Goal: Task Accomplishment & Management: Use online tool/utility

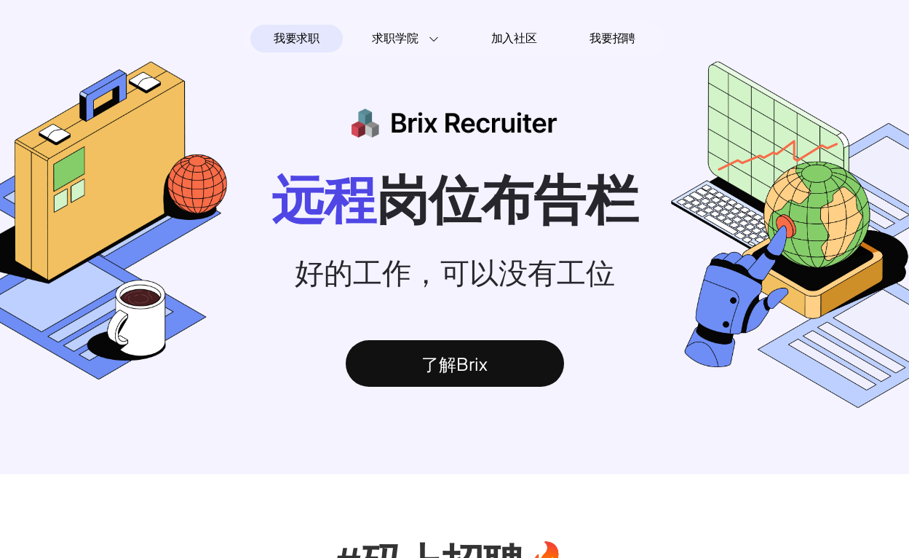
click at [470, 377] on div "了解Brix" at bounding box center [455, 363] width 218 height 47
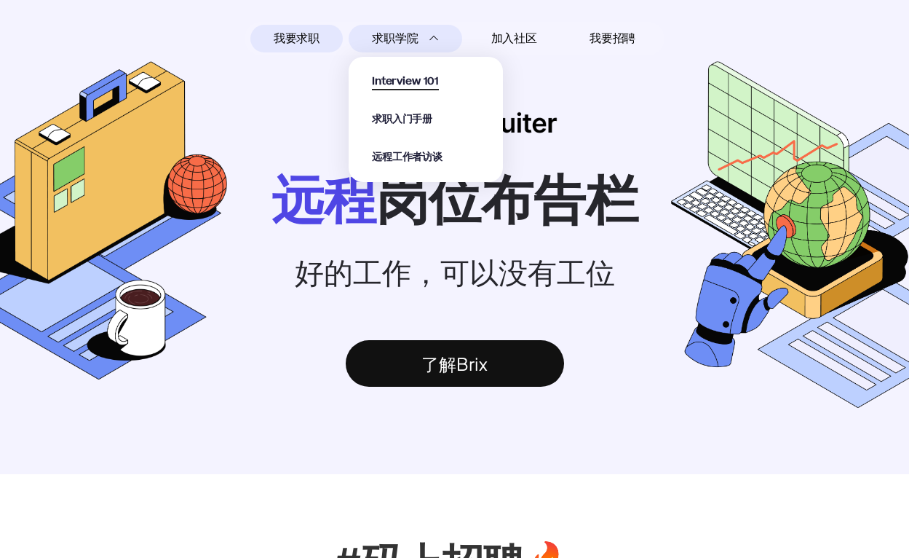
click at [428, 74] on span "Interview 101" at bounding box center [405, 82] width 67 height 17
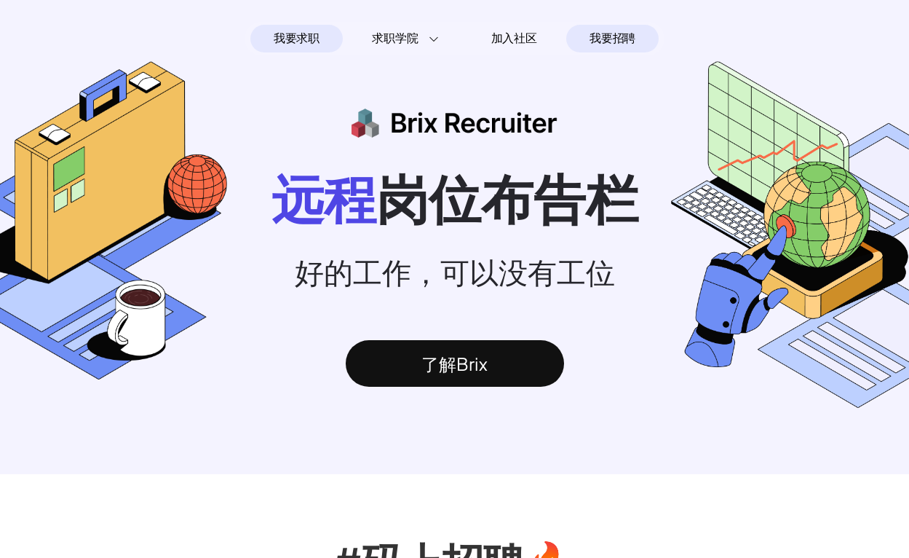
click at [598, 32] on span "我要招聘" at bounding box center [613, 38] width 46 height 17
click at [320, 46] on div "我要求职" at bounding box center [296, 39] width 92 height 28
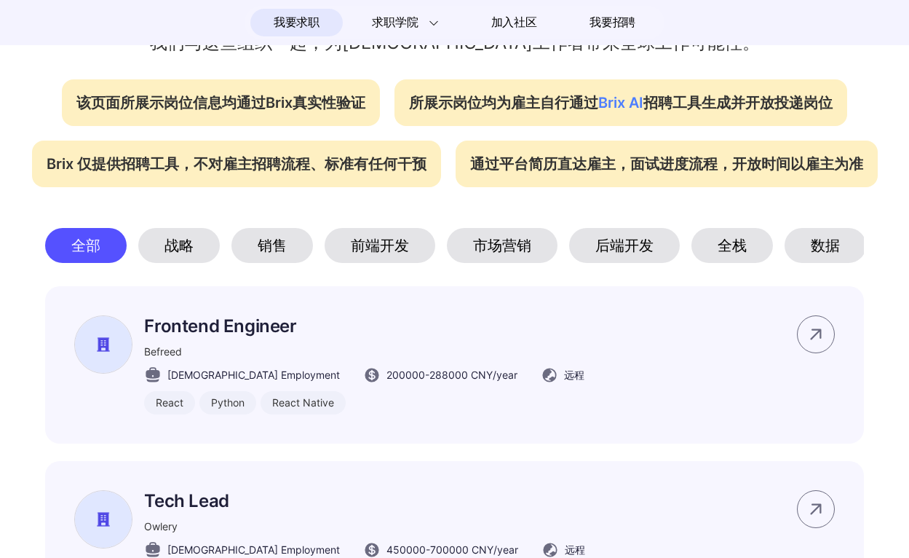
scroll to position [601, 0]
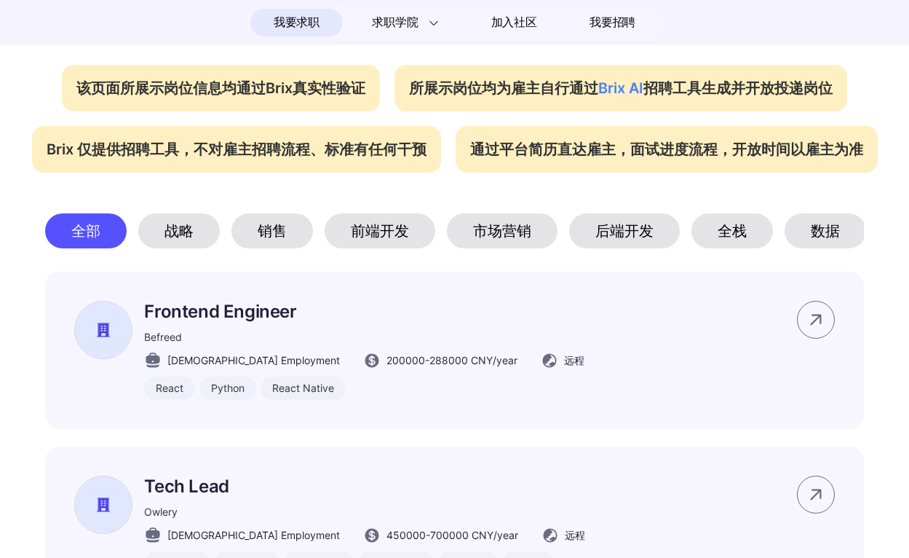
click at [487, 226] on div "市场营销" at bounding box center [502, 230] width 111 height 35
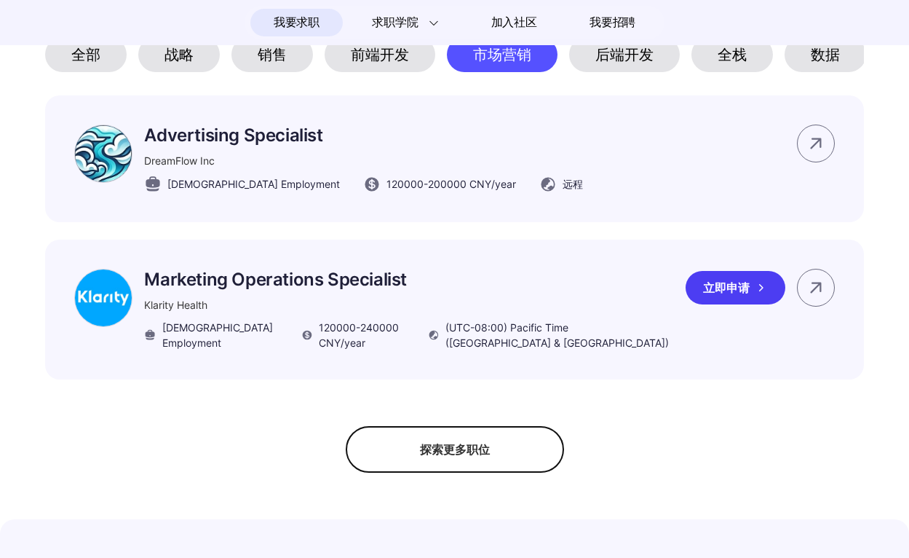
scroll to position [775, 0]
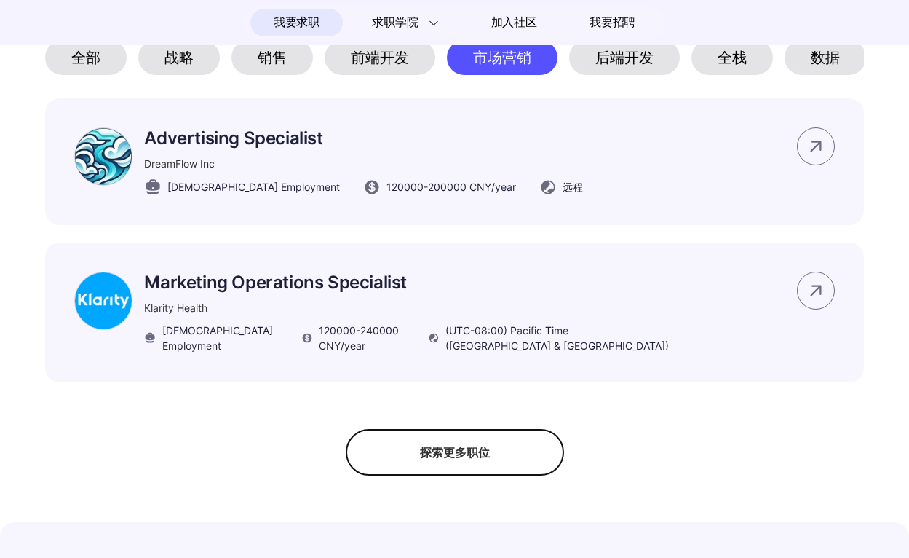
click at [443, 480] on div "我要求职 求职学院 Interview 101 求职入门手册 远程工作者访谈 加入社区 我要招聘 远程 岗位布告栏 好的工作，可以没有工位 了解Brix #码…" at bounding box center [454, 404] width 909 height 2358
click at [443, 470] on div "探索更多职位" at bounding box center [455, 452] width 218 height 47
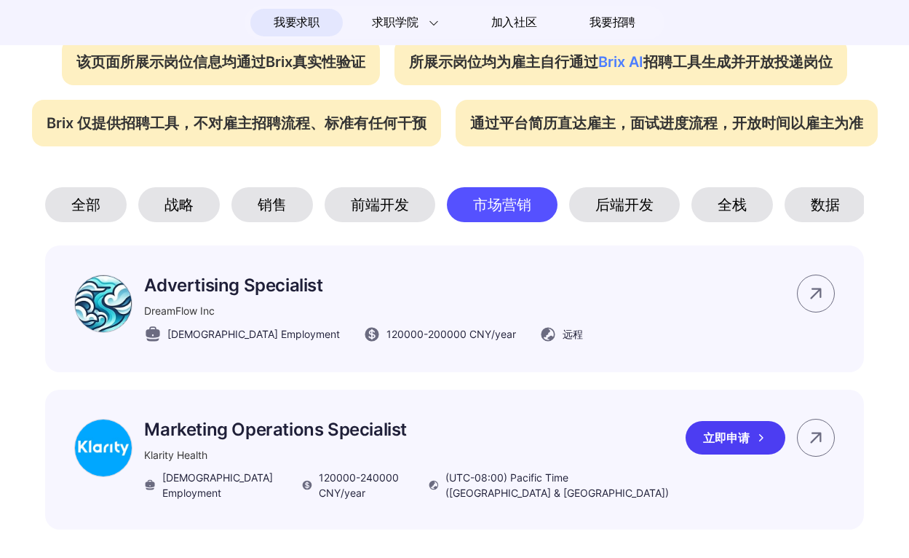
scroll to position [628, 0]
click at [823, 432] on icon at bounding box center [816, 438] width 22 height 22
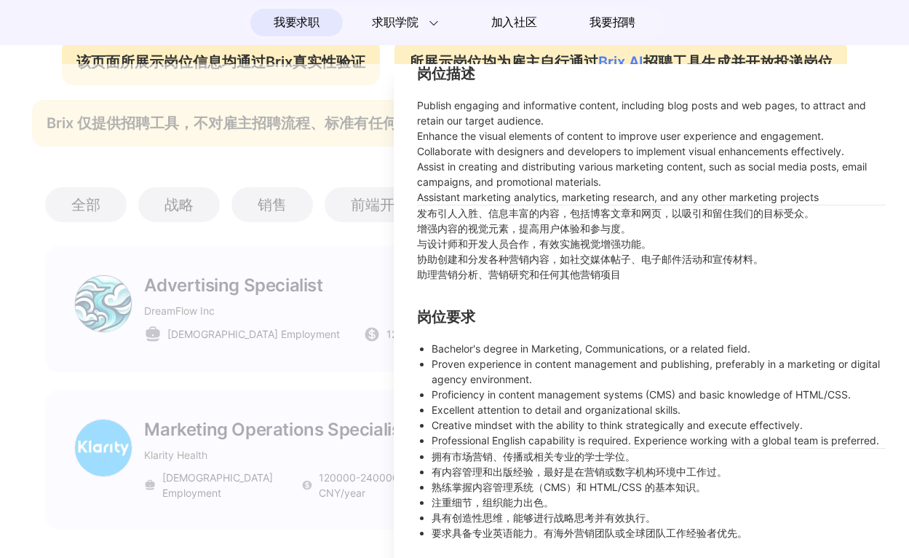
scroll to position [353, 0]
click at [310, 339] on div at bounding box center [454, 311] width 909 height 494
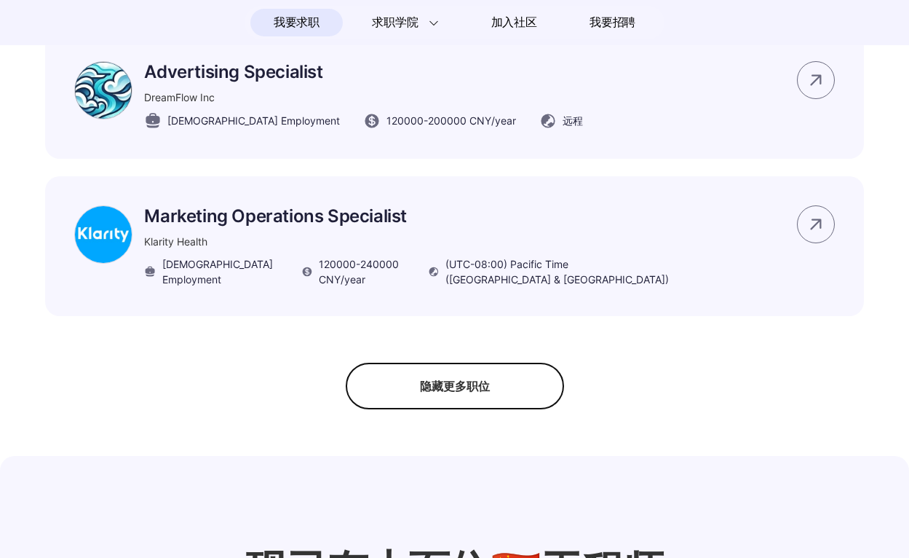
scroll to position [836, 0]
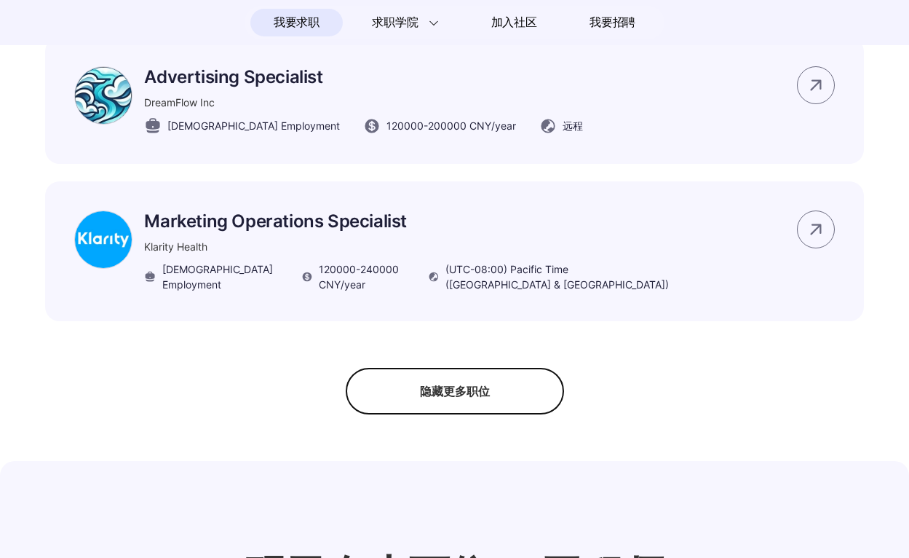
click at [403, 369] on section "#码上招聘🔥 我们与这些组织一起，为[DEMOGRAPHIC_DATA]工作者带来全球工作可能性。 该页面所展示岗位信息均通过Brix真实性验证 所展示岗位均…" at bounding box center [454, 26] width 909 height 776
click at [406, 389] on div "隐藏更多职位" at bounding box center [455, 391] width 218 height 47
click at [406, 389] on div "探索更多职位" at bounding box center [455, 391] width 218 height 47
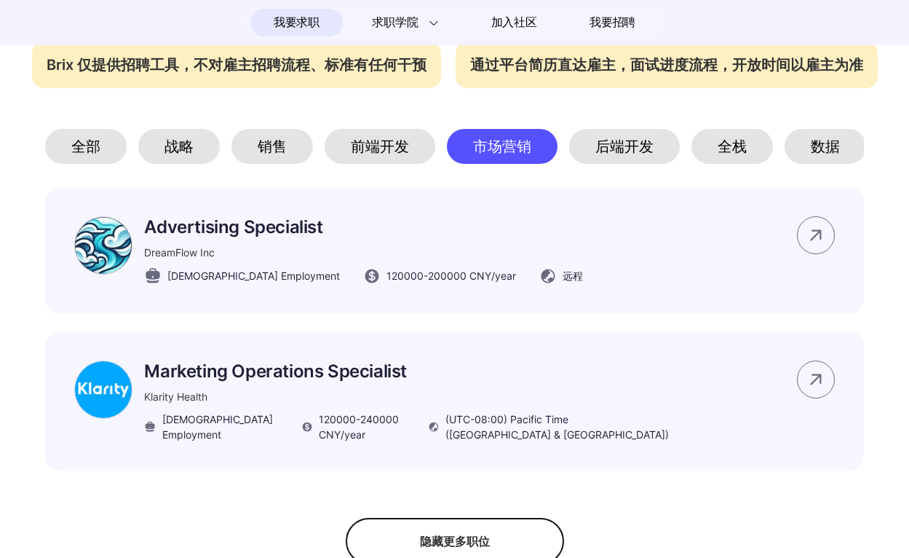
scroll to position [680, 0]
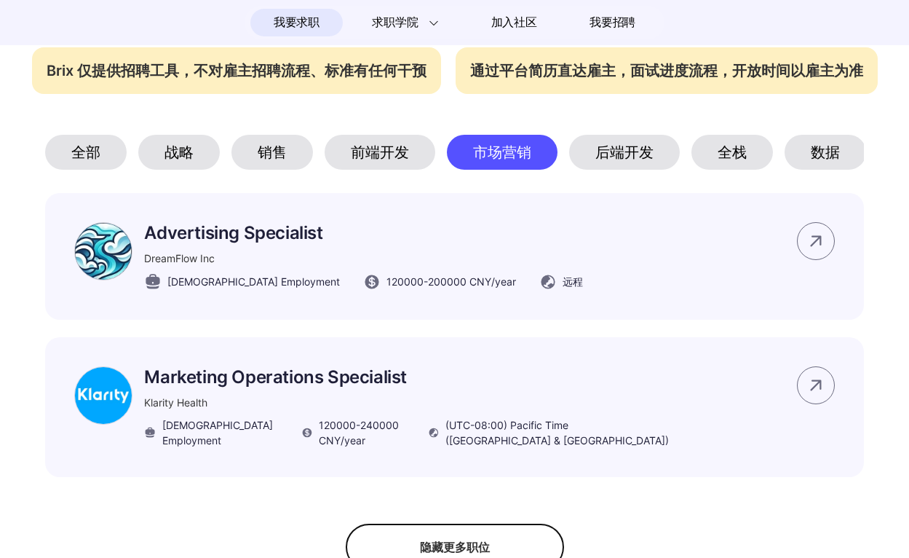
click at [389, 154] on div "前端开发" at bounding box center [380, 152] width 111 height 35
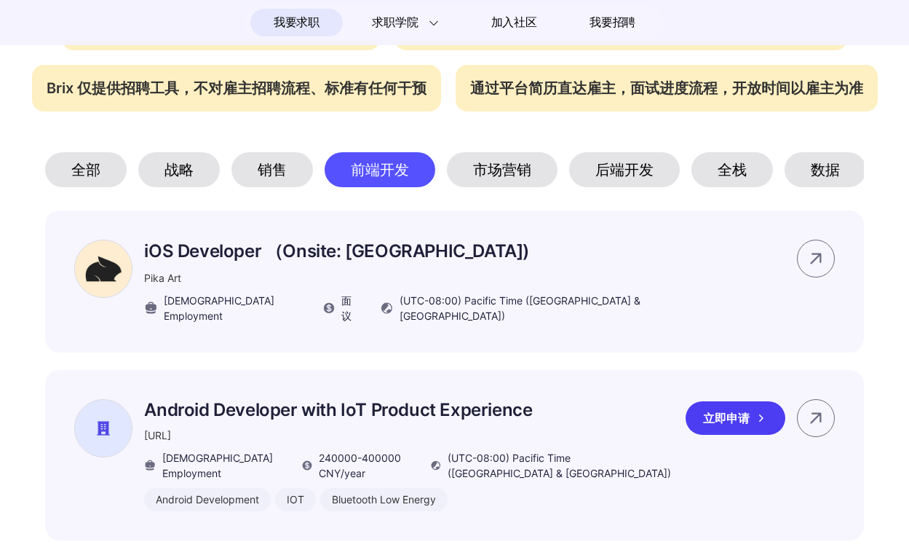
scroll to position [640, 0]
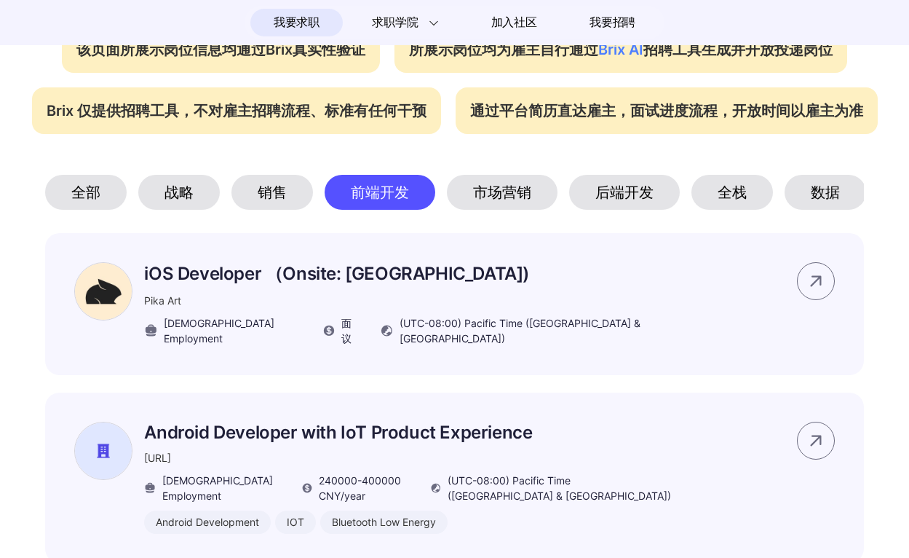
click at [503, 189] on div "市场营销" at bounding box center [502, 192] width 111 height 35
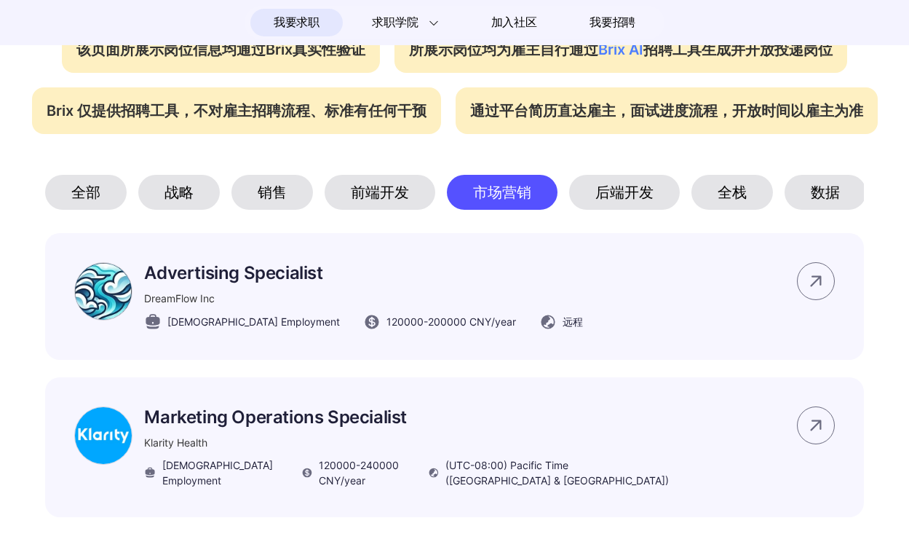
click at [221, 199] on div "全部 战略 销售 前端开发 市场营销 后端开发 全栈 数据 设计 产品设计 Web3 其他" at bounding box center [454, 192] width 818 height 35
click at [202, 199] on div "战略" at bounding box center [179, 192] width 82 height 35
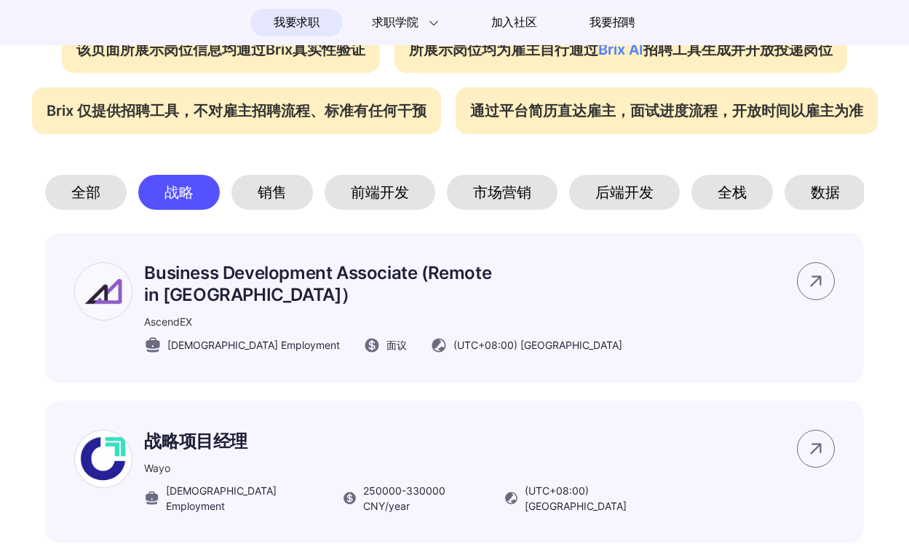
click at [456, 202] on div "市场营销" at bounding box center [502, 192] width 111 height 35
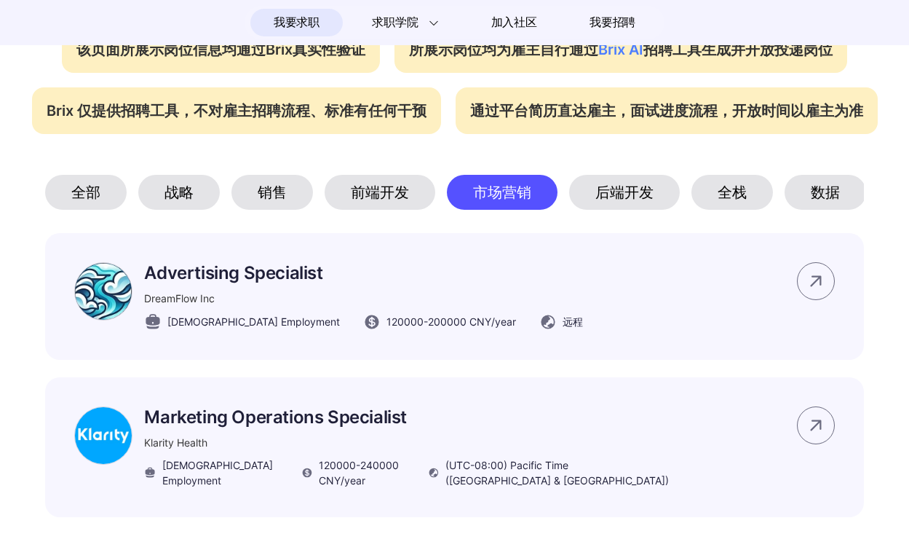
click at [423, 201] on div "前端开发" at bounding box center [380, 192] width 111 height 35
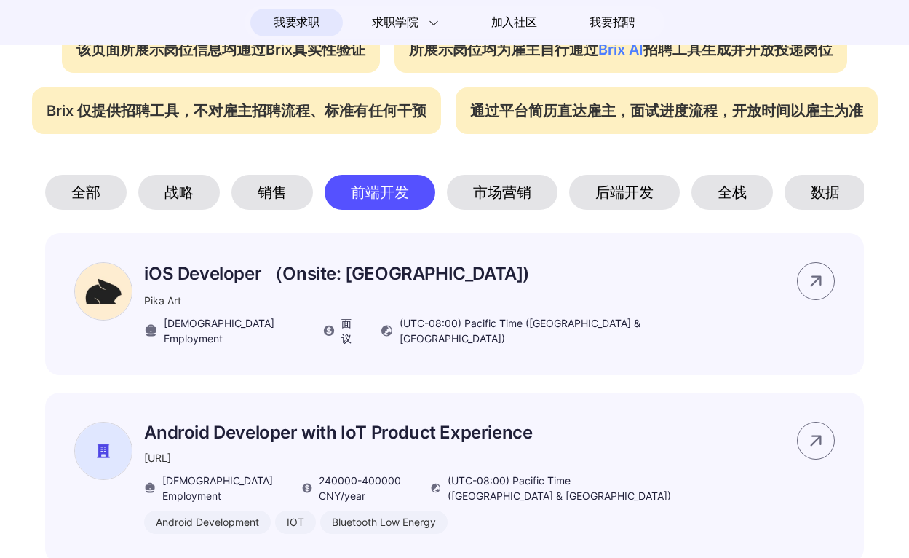
click at [488, 201] on div "市场营销" at bounding box center [502, 192] width 111 height 35
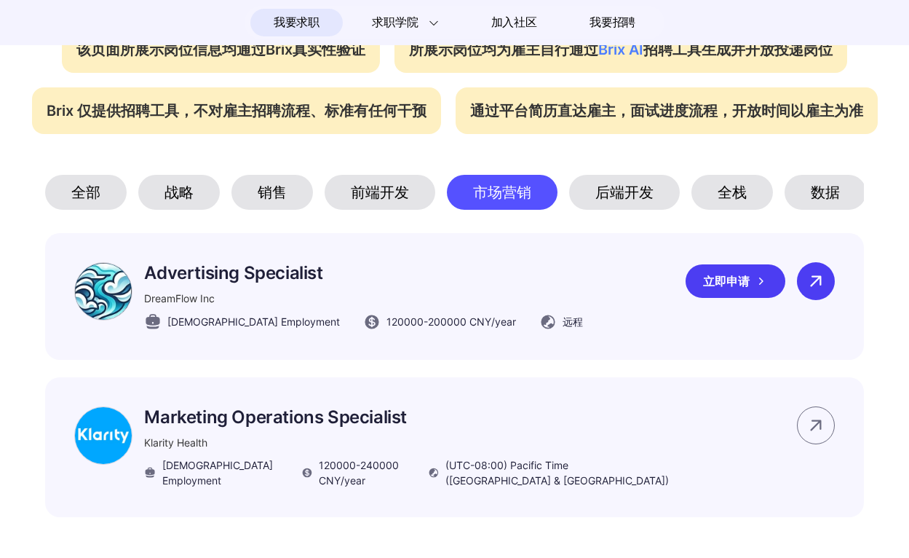
click at [818, 296] on div at bounding box center [816, 281] width 38 height 38
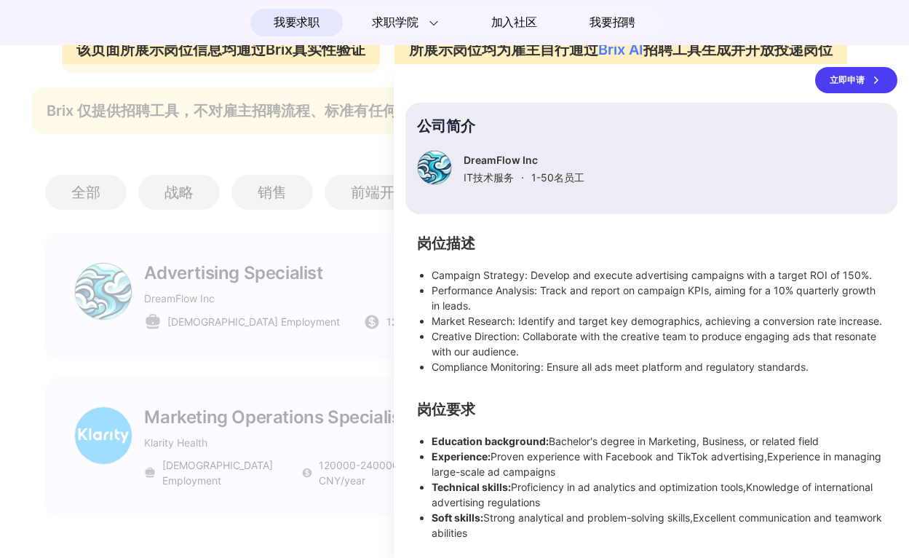
scroll to position [0, 0]
